Goal: Task Accomplishment & Management: Complete application form

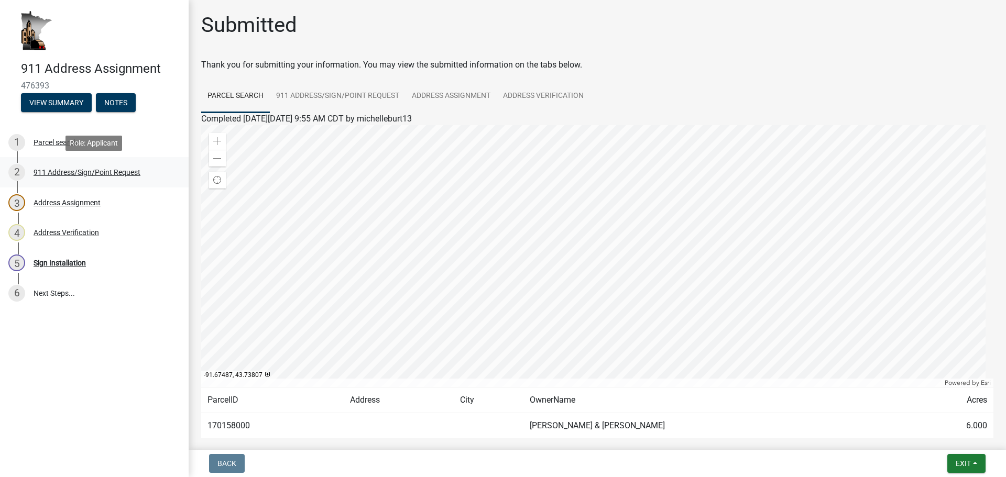
click at [66, 174] on div "911 Address/Sign/Point Request" at bounding box center [87, 172] width 107 height 7
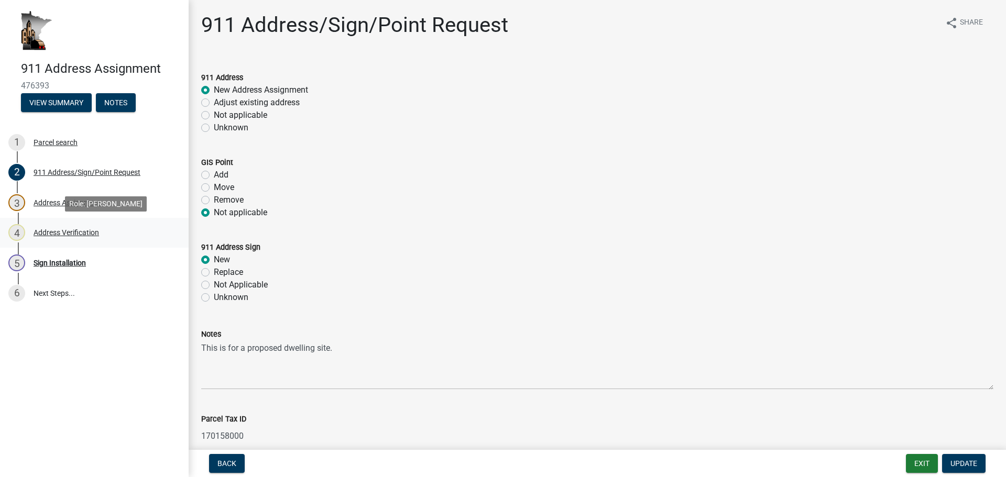
click at [51, 232] on div "Address Verification" at bounding box center [66, 232] width 65 height 7
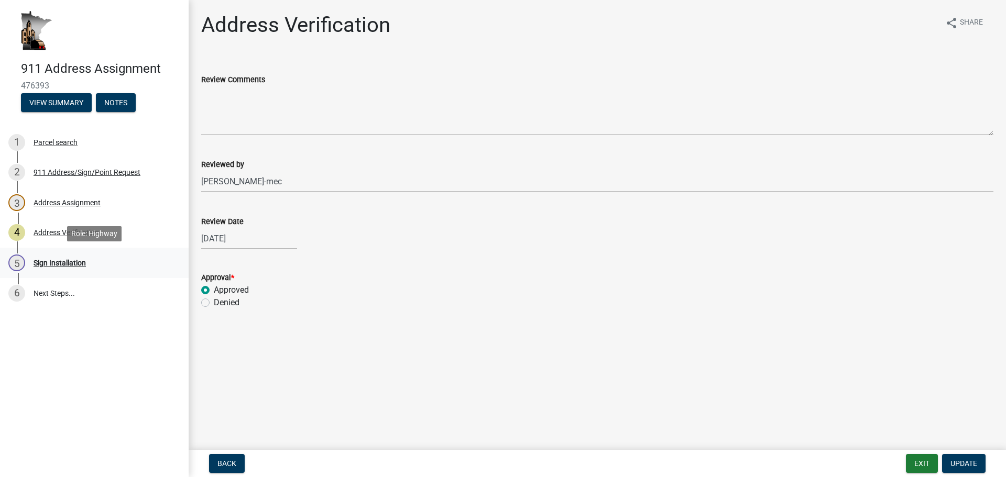
click at [46, 261] on div "Sign Installation" at bounding box center [60, 262] width 52 height 7
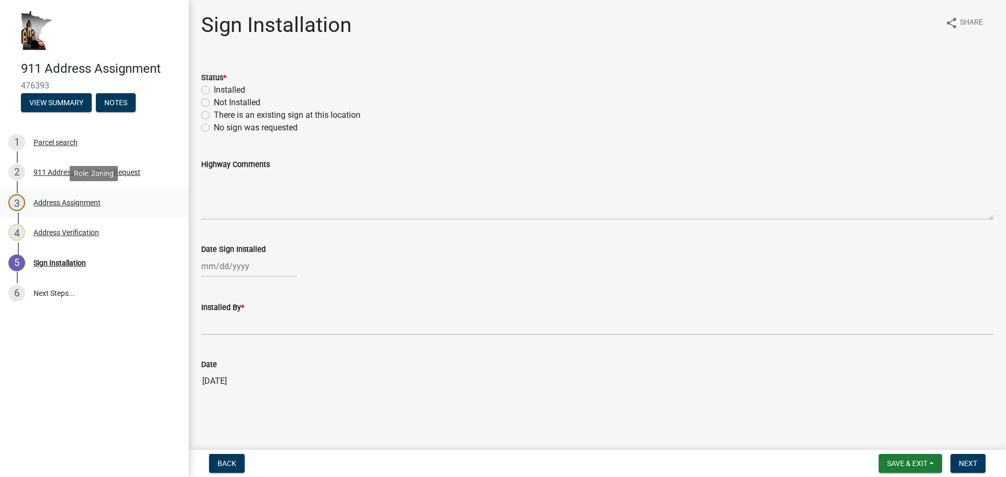
drag, startPoint x: 67, startPoint y: 211, endPoint x: 70, endPoint y: 196, distance: 15.5
click at [65, 210] on link "3 Address Assignment" at bounding box center [94, 203] width 189 height 30
select select "f28e7f07-f569-40f9-b529-995b3690fe02"
select select "d470e1ba-5593-40b4-aca4-48c3271001cc"
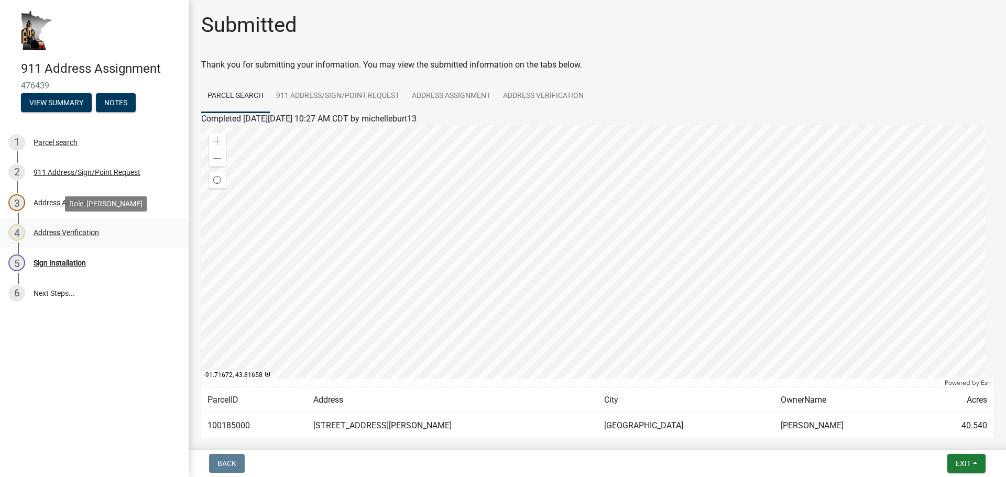
click at [56, 232] on div "Address Verification" at bounding box center [66, 232] width 65 height 7
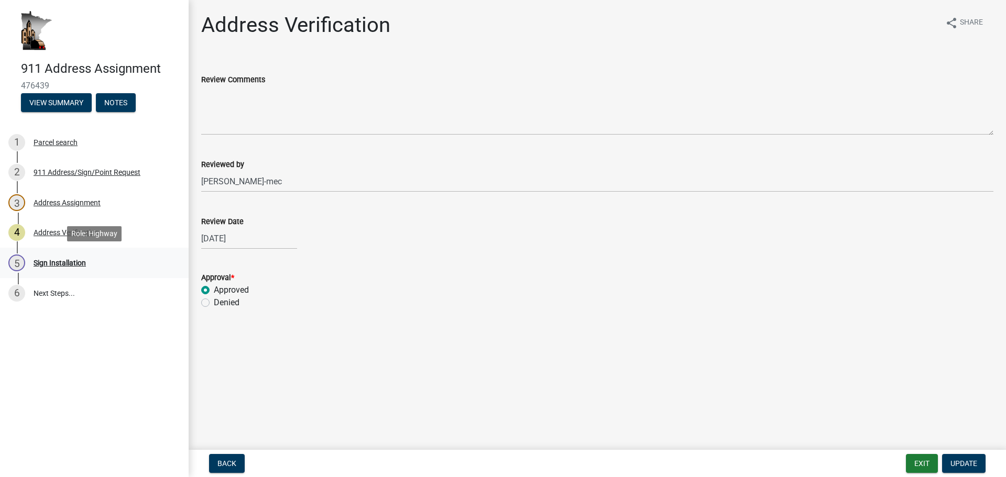
click at [58, 262] on div "Sign Installation" at bounding box center [60, 262] width 52 height 7
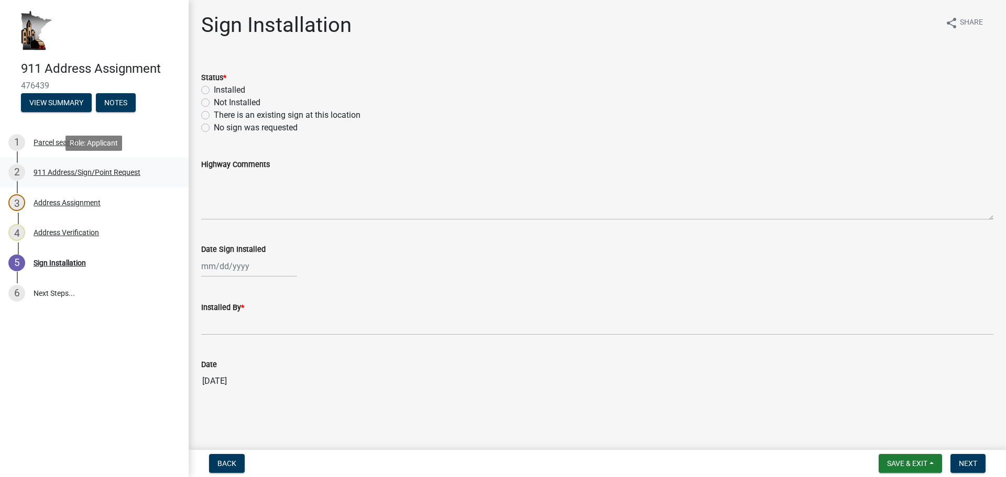
click at [69, 173] on div "911 Address/Sign/Point Request" at bounding box center [87, 172] width 107 height 7
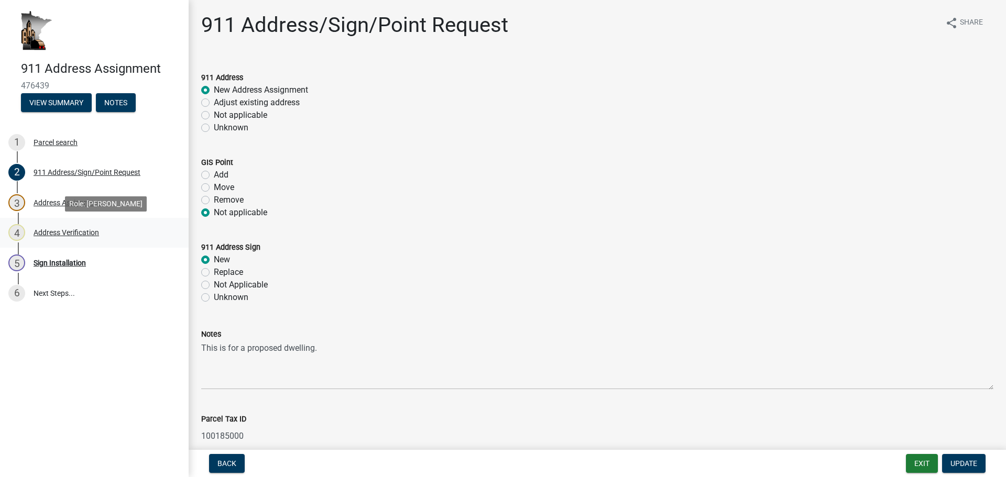
click at [74, 229] on div "Address Verification" at bounding box center [66, 232] width 65 height 7
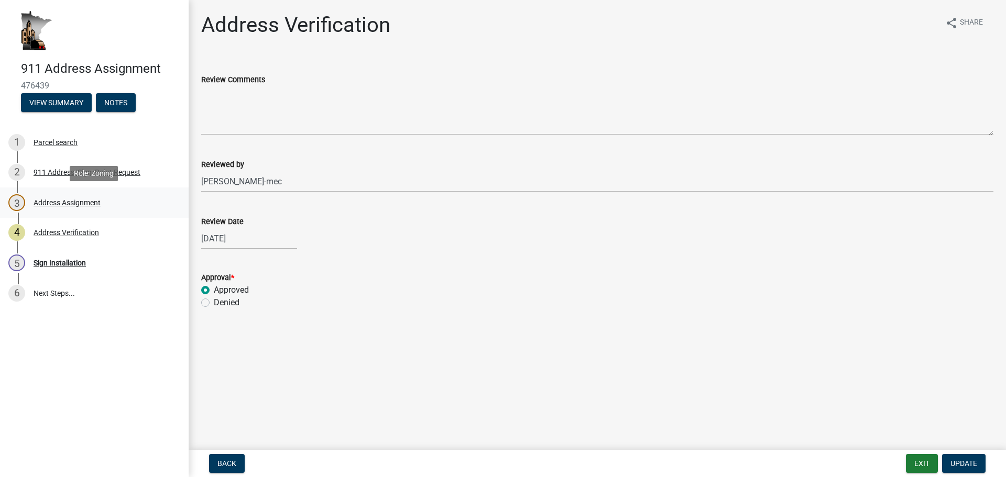
click at [56, 200] on div "Address Assignment" at bounding box center [67, 202] width 67 height 7
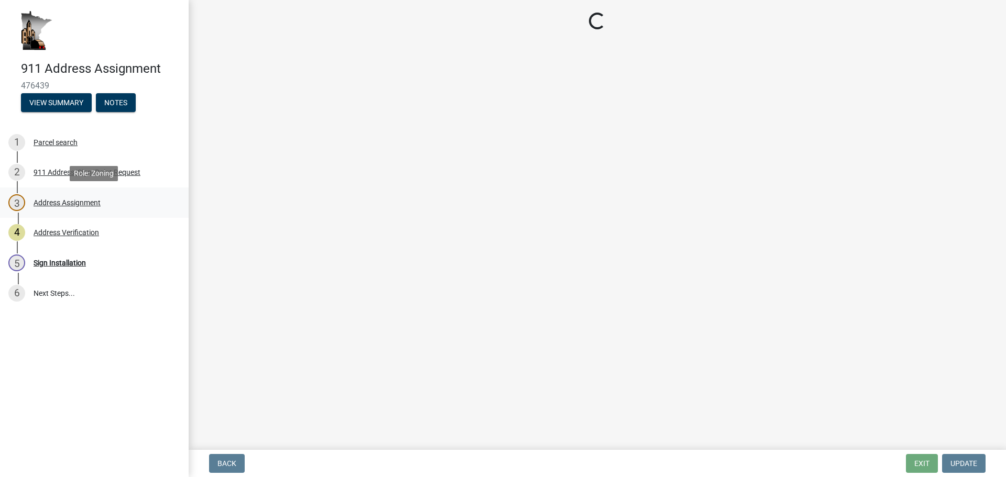
select select "f28e7f07-f569-40f9-b529-995b3690fe02"
select select "d470e1ba-5593-40b4-aca4-48c3271001cc"
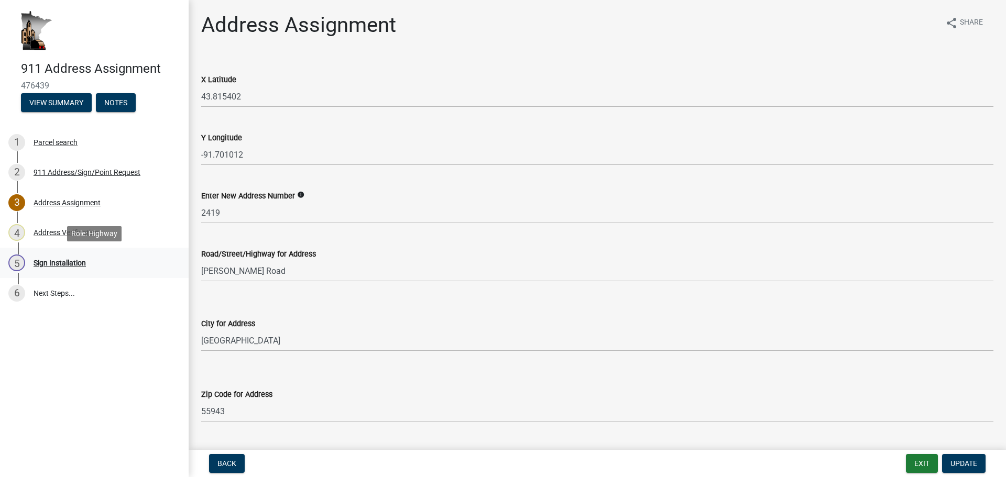
click at [57, 261] on div "Sign Installation" at bounding box center [60, 262] width 52 height 7
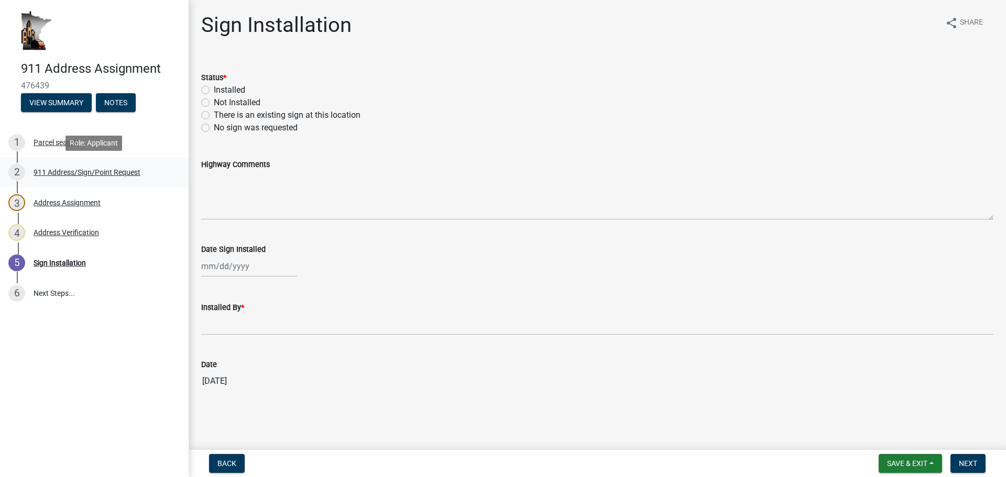
click at [59, 170] on div "911 Address/Sign/Point Request" at bounding box center [87, 172] width 107 height 7
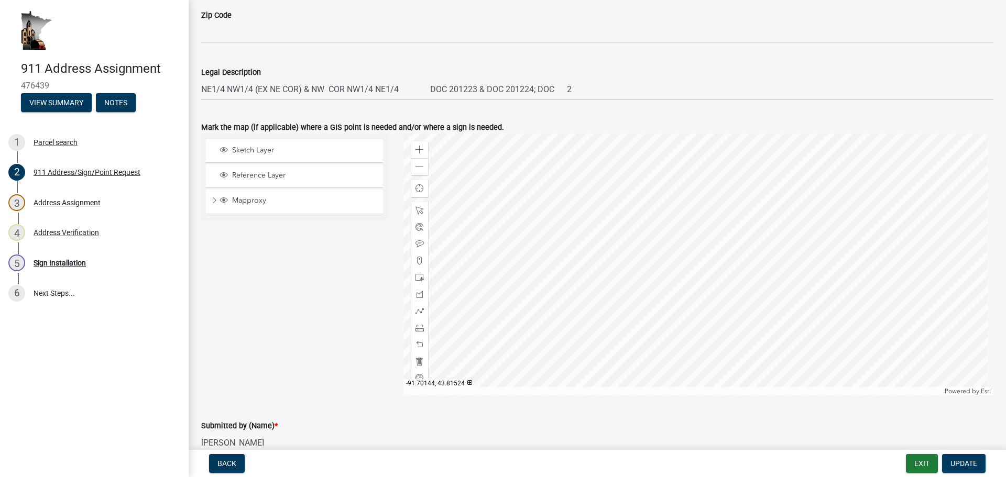
scroll to position [484, 0]
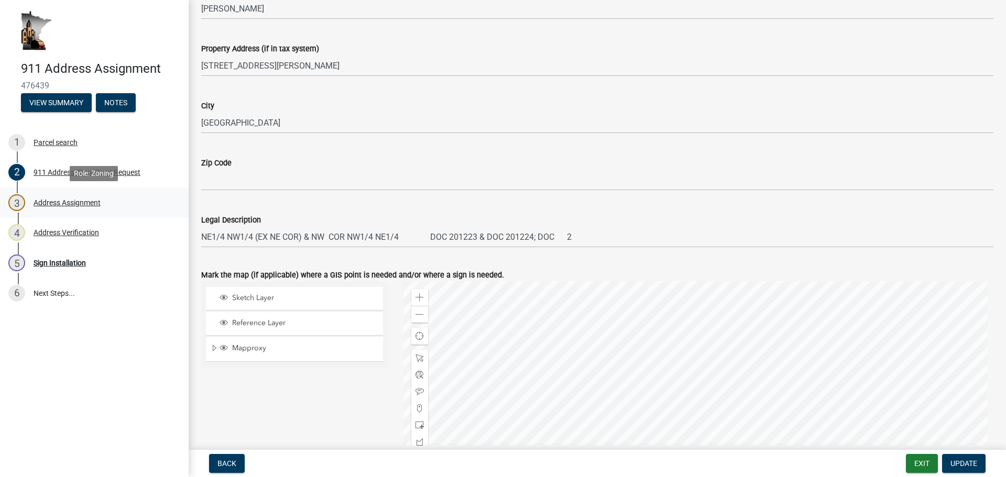
click at [53, 202] on div "Address Assignment" at bounding box center [67, 202] width 67 height 7
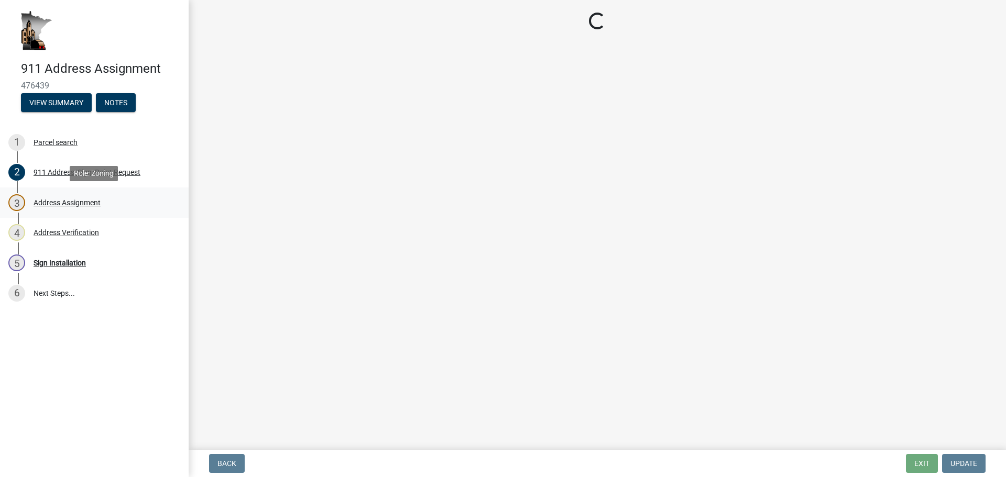
scroll to position [0, 0]
select select "f28e7f07-f569-40f9-b529-995b3690fe02"
select select "d470e1ba-5593-40b4-aca4-48c3271001cc"
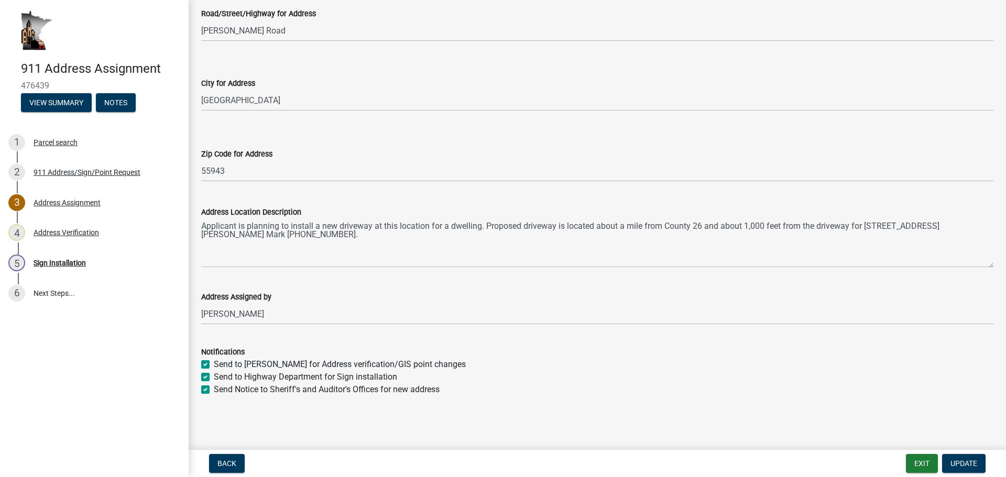
scroll to position [241, 0]
click at [45, 235] on div "Address Verification" at bounding box center [66, 232] width 65 height 7
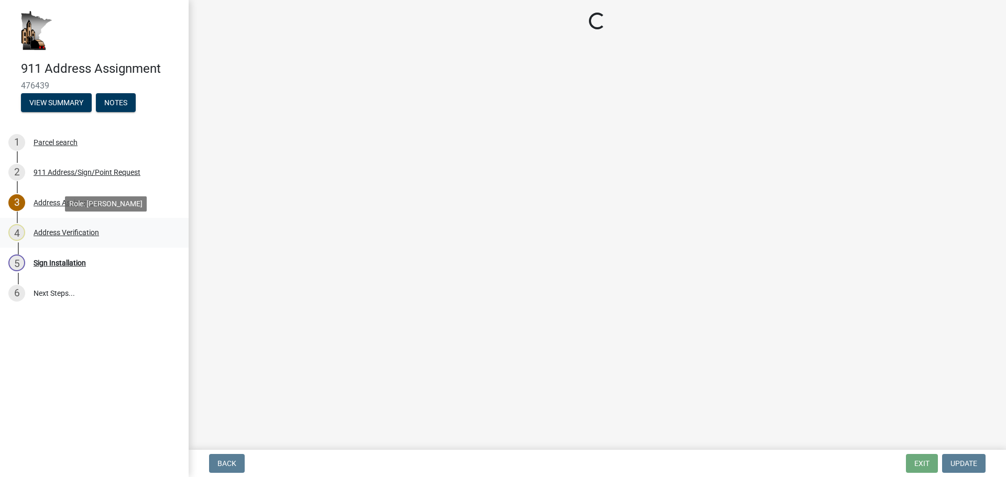
scroll to position [0, 0]
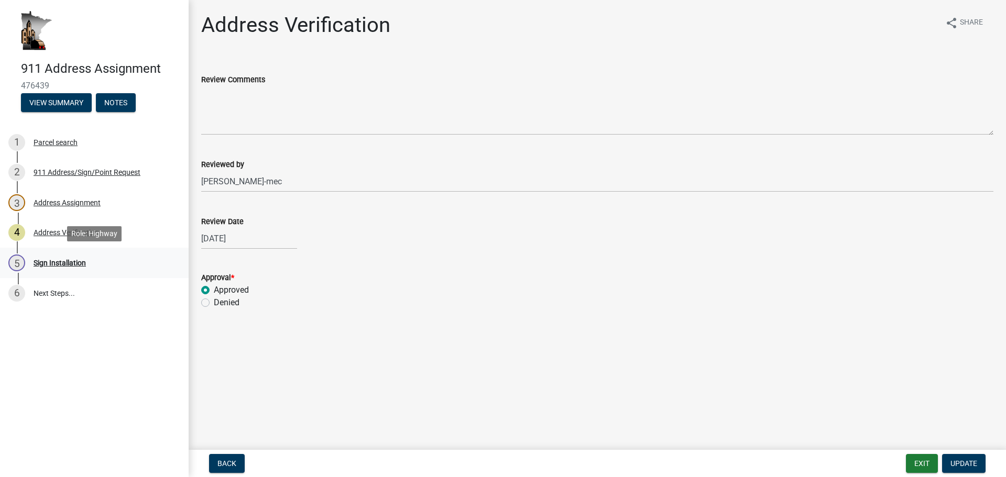
click at [49, 262] on div "Sign Installation" at bounding box center [60, 262] width 52 height 7
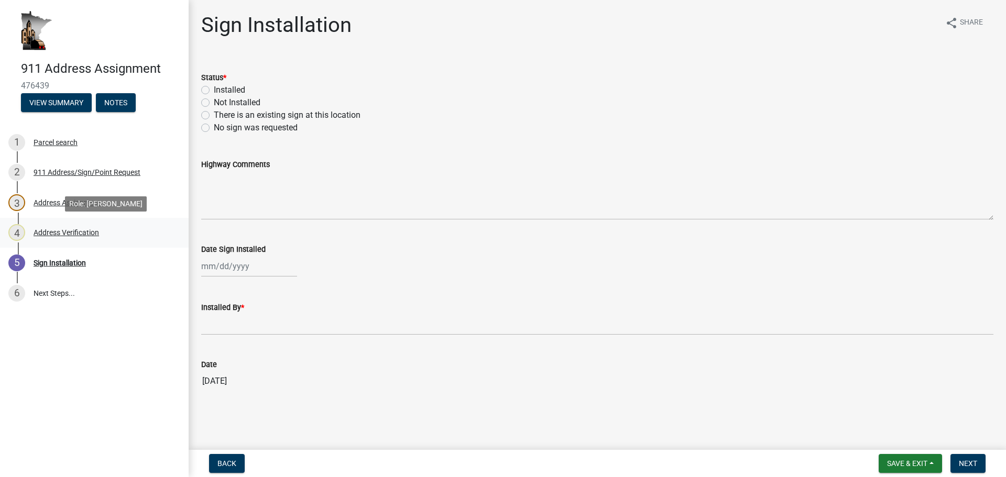
click at [56, 236] on div "Address Verification" at bounding box center [66, 232] width 65 height 7
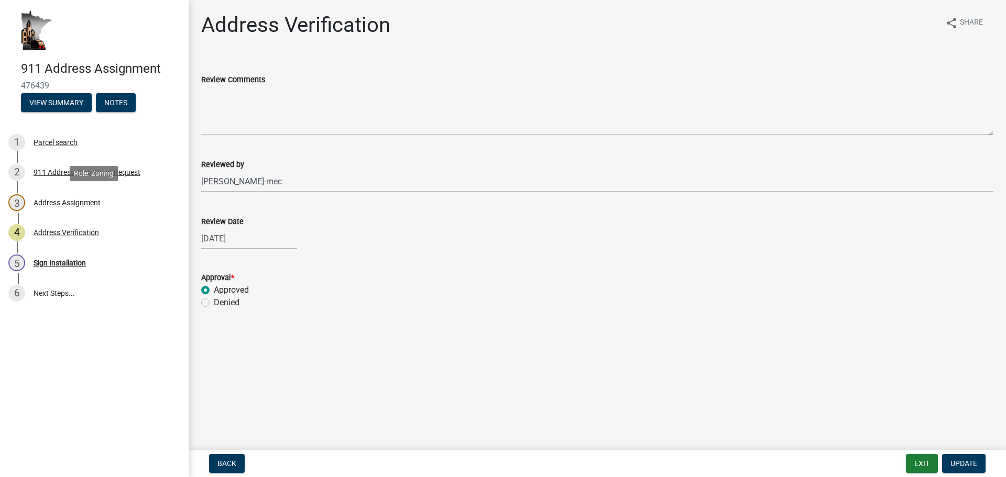
drag, startPoint x: 54, startPoint y: 202, endPoint x: 202, endPoint y: 188, distance: 147.9
click at [55, 202] on div "Address Assignment" at bounding box center [67, 202] width 67 height 7
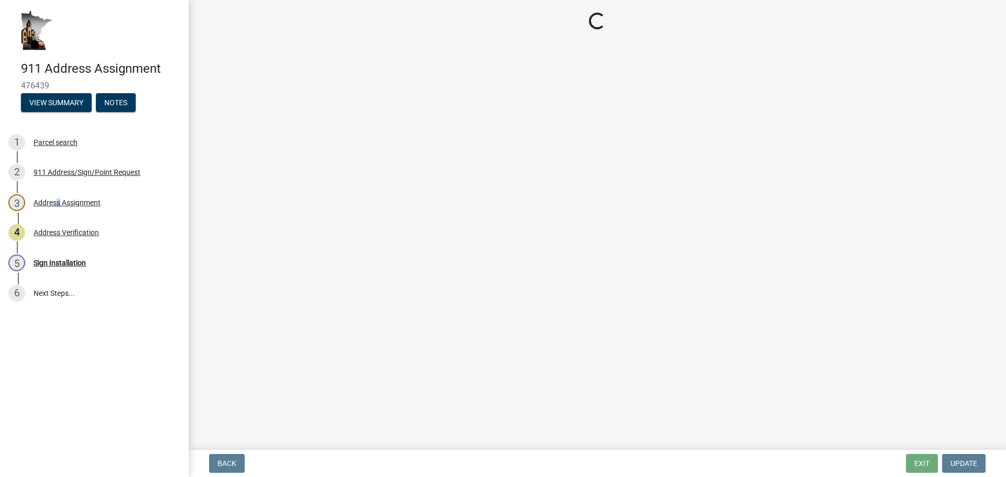
select select "f28e7f07-f569-40f9-b529-995b3690fe02"
select select "d470e1ba-5593-40b4-aca4-48c3271001cc"
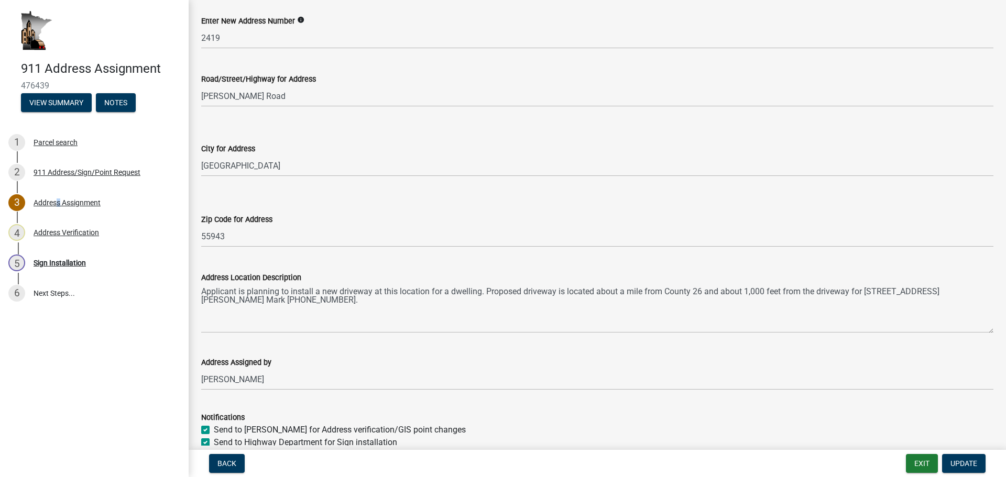
scroll to position [241, 0]
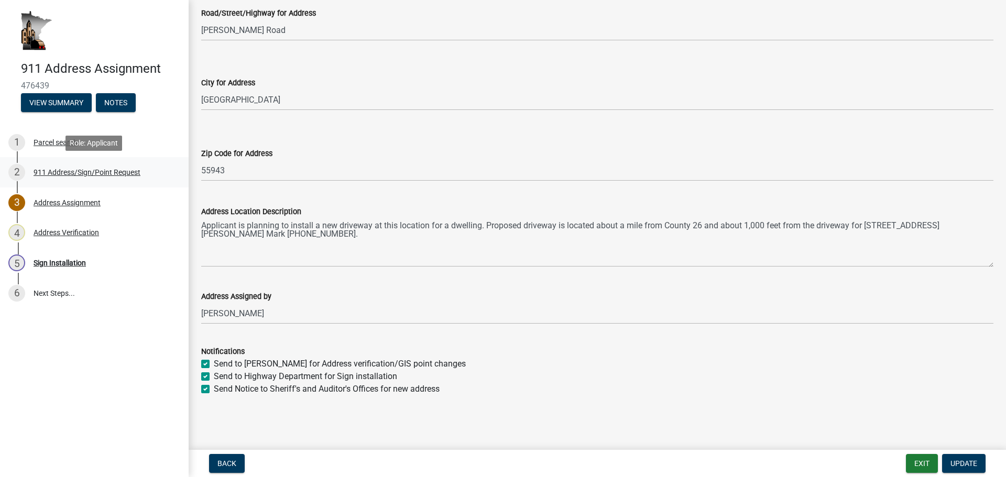
click at [43, 169] on div "911 Address/Sign/Point Request" at bounding box center [87, 172] width 107 height 7
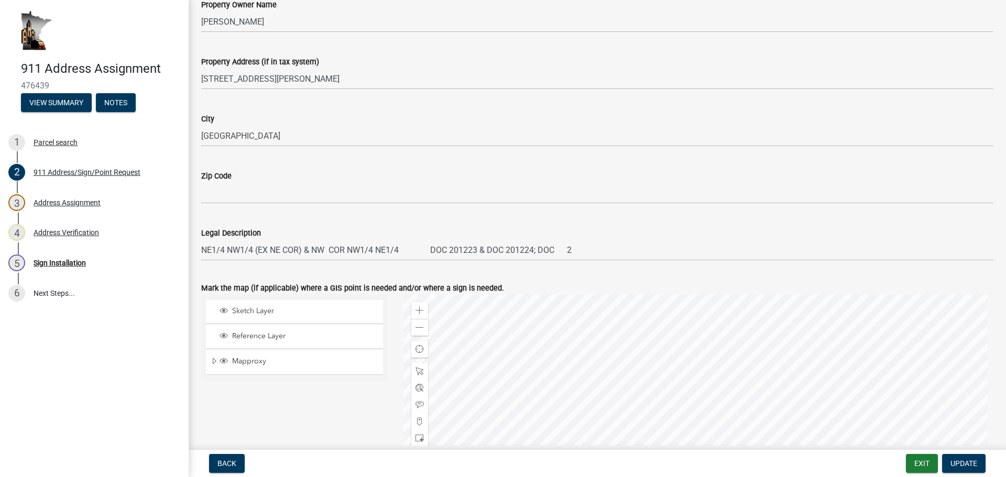
scroll to position [746, 0]
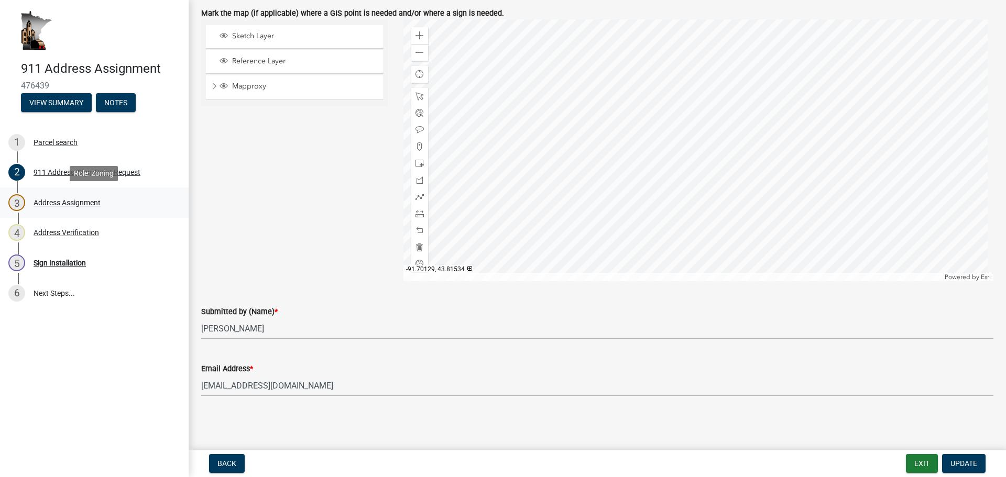
click at [48, 206] on div "Address Assignment" at bounding box center [67, 202] width 67 height 7
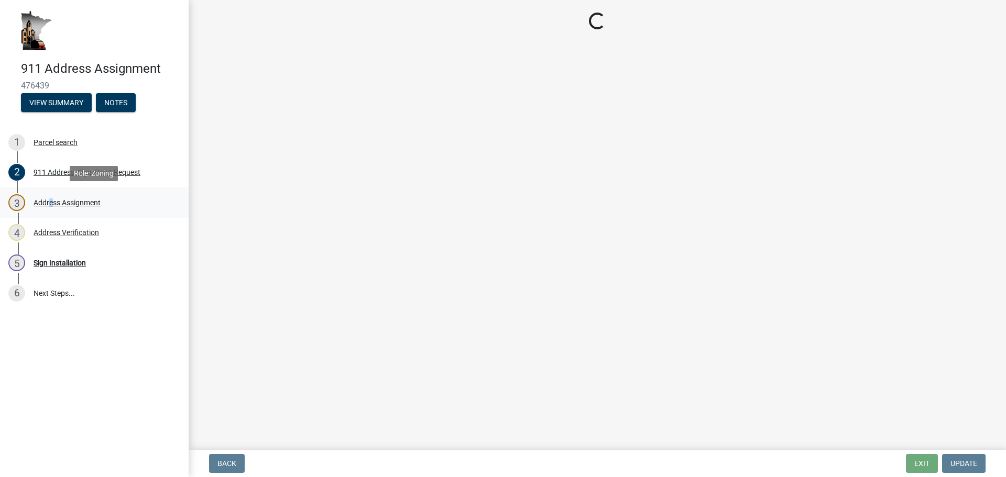
scroll to position [0, 0]
select select "f28e7f07-f569-40f9-b529-995b3690fe02"
select select "d470e1ba-5593-40b4-aca4-48c3271001cc"
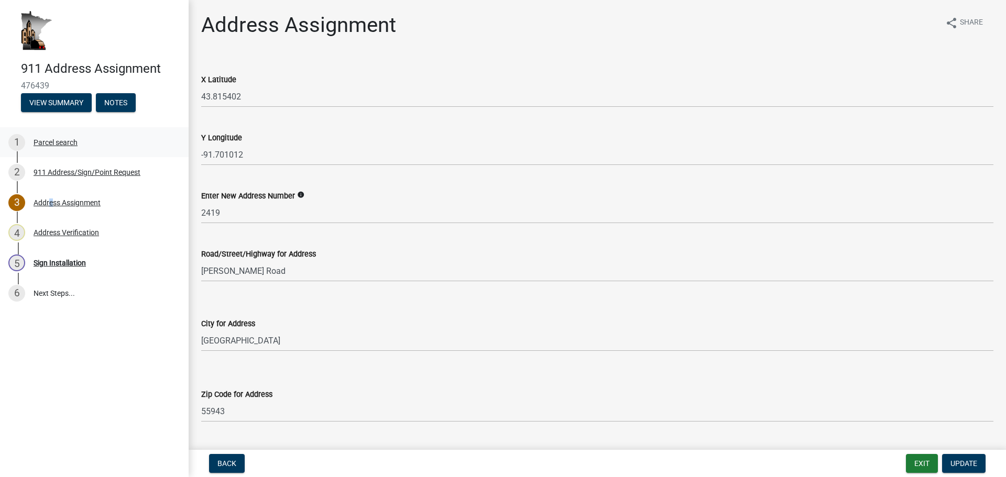
click at [56, 137] on div "1 Parcel search" at bounding box center [89, 142] width 163 height 17
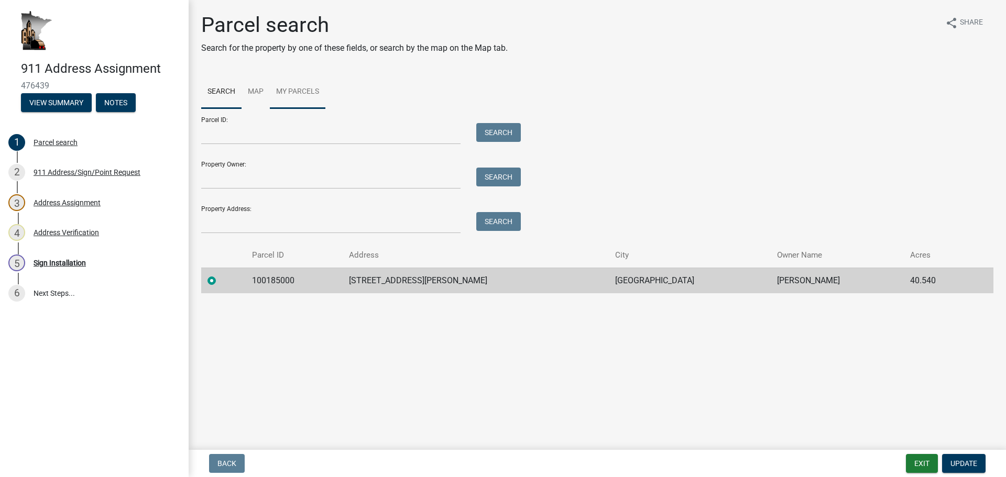
click at [315, 98] on link "My Parcels" at bounding box center [298, 92] width 56 height 34
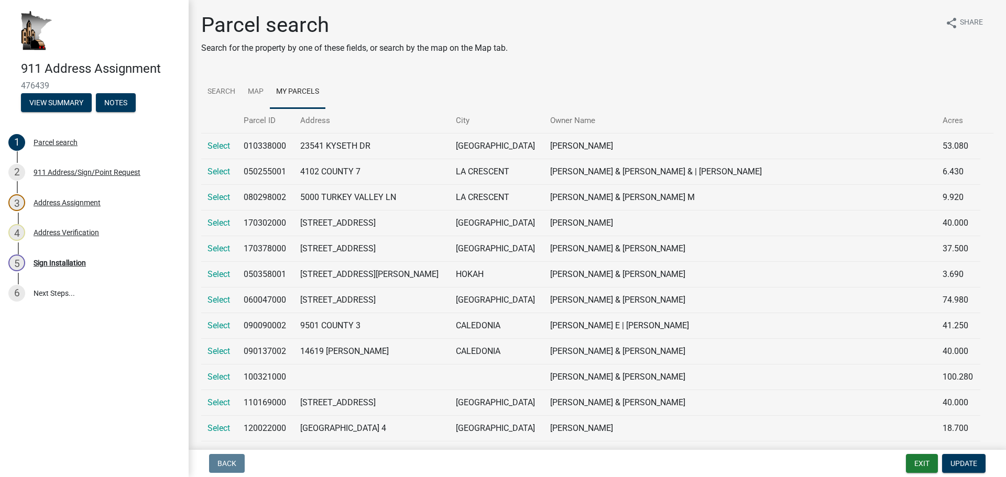
click at [36, 35] on img at bounding box center [36, 30] width 31 height 39
click at [921, 463] on button "Exit" at bounding box center [922, 463] width 32 height 19
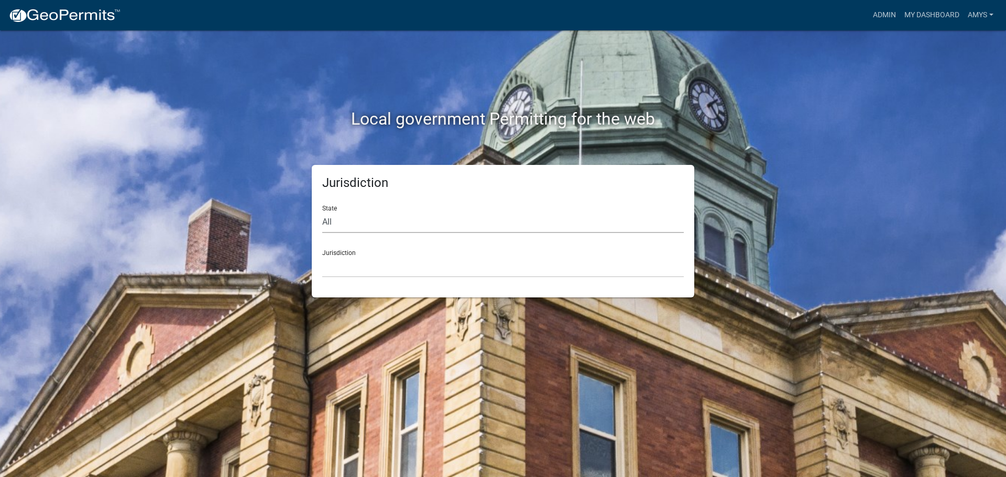
click at [361, 232] on select "All [US_STATE] [US_STATE] [US_STATE] [US_STATE] [US_STATE] [US_STATE] [US_STATE…" at bounding box center [502, 222] width 361 height 21
select select "[US_STATE]"
click at [322, 212] on select "All [US_STATE] [US_STATE] [US_STATE] [US_STATE] [US_STATE] [US_STATE] [US_STATE…" at bounding box center [502, 222] width 361 height 21
click at [394, 248] on div "Jurisdiction [GEOGRAPHIC_DATA], [US_STATE] [GEOGRAPHIC_DATA], [US_STATE] [GEOGR…" at bounding box center [502, 259] width 361 height 36
click at [382, 270] on select "[GEOGRAPHIC_DATA], [US_STATE] [GEOGRAPHIC_DATA], [US_STATE] [GEOGRAPHIC_DATA], …" at bounding box center [502, 266] width 361 height 21
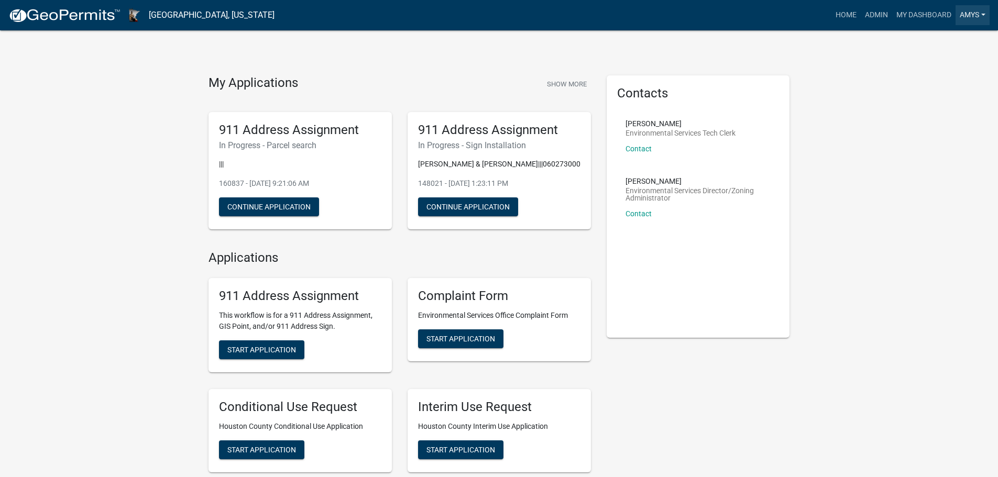
click at [968, 14] on link "AmyS" at bounding box center [972, 15] width 34 height 20
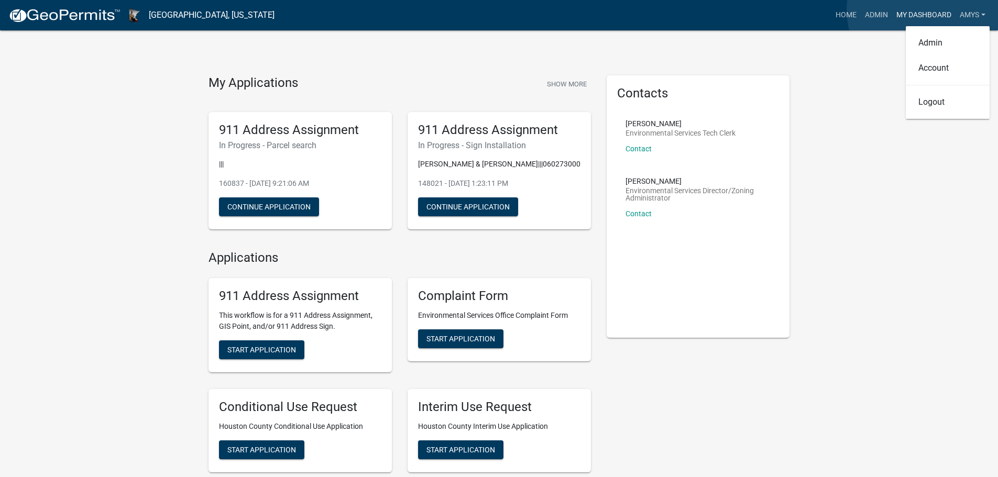
click at [926, 10] on link "My Dashboard" at bounding box center [923, 15] width 63 height 20
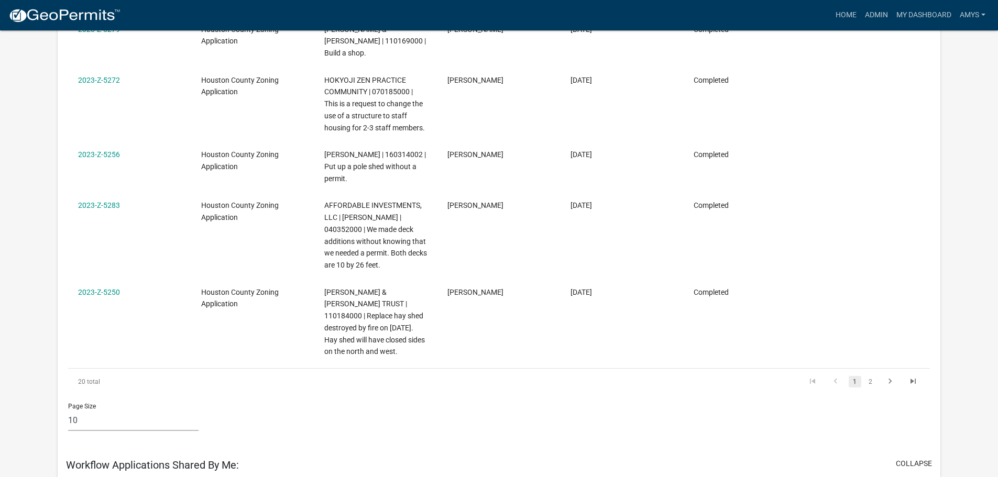
scroll to position [733, 0]
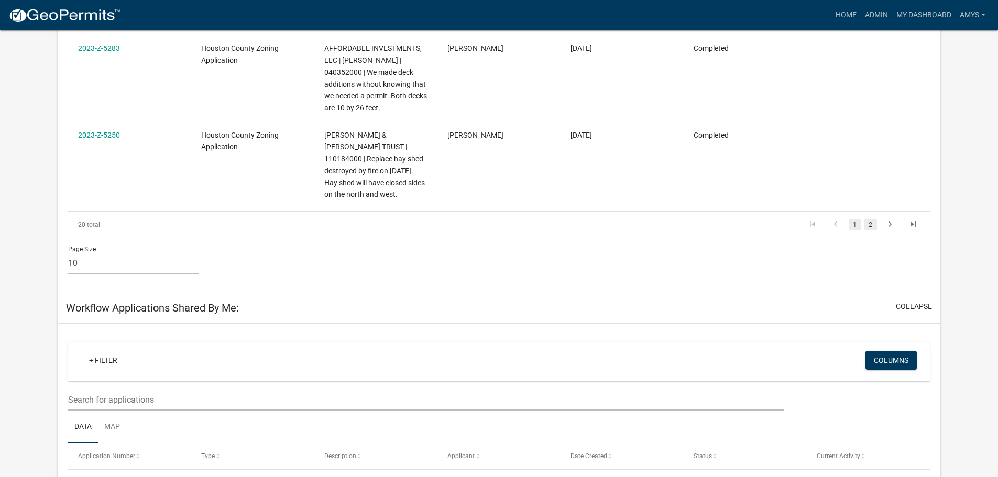
click at [866, 219] on link "2" at bounding box center [870, 225] width 13 height 12
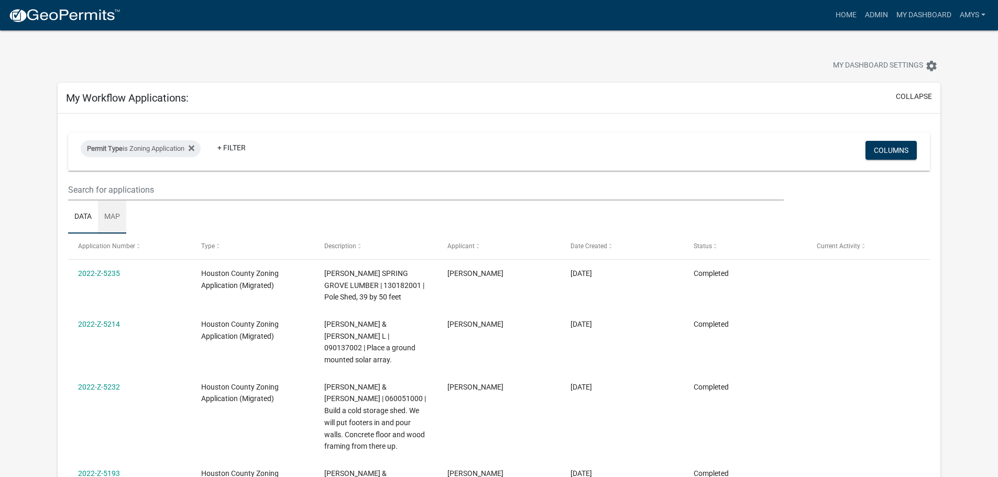
click at [111, 215] on link "Map" at bounding box center [112, 218] width 28 height 34
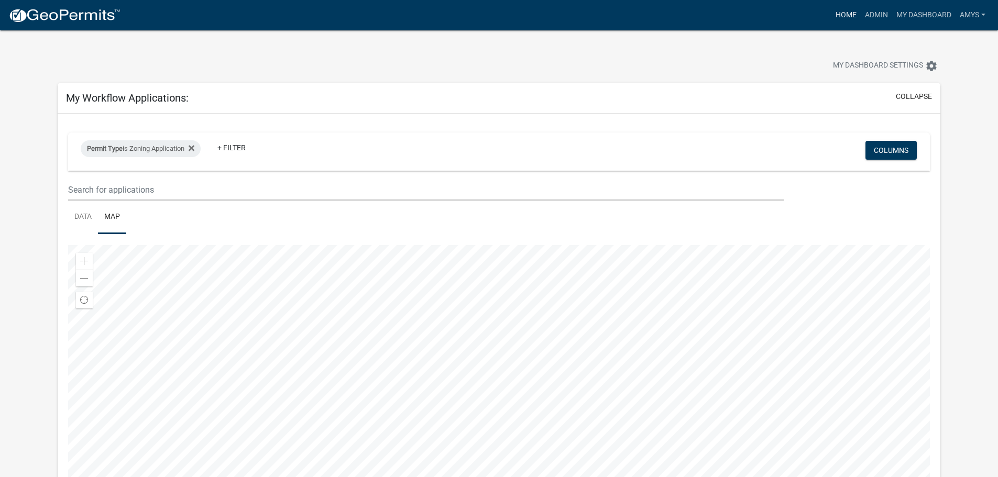
click at [845, 14] on link "Home" at bounding box center [845, 15] width 29 height 20
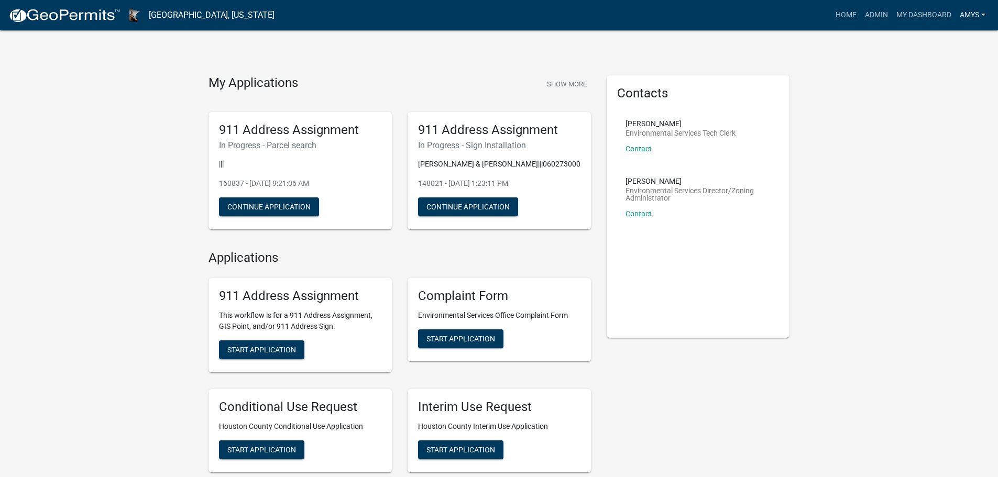
click at [987, 15] on link "AmyS" at bounding box center [972, 15] width 34 height 20
